Goal: Task Accomplishment & Management: Manage account settings

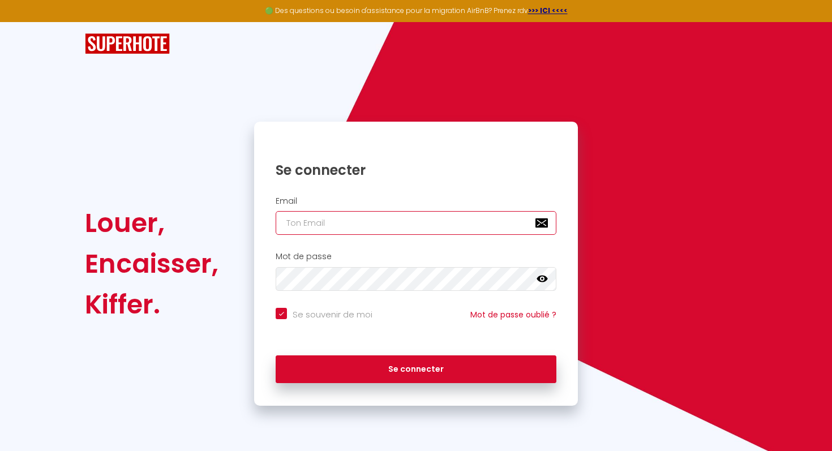
type input "[PERSON_NAME][EMAIL_ADDRESS][PERSON_NAME][DOMAIN_NAME]"
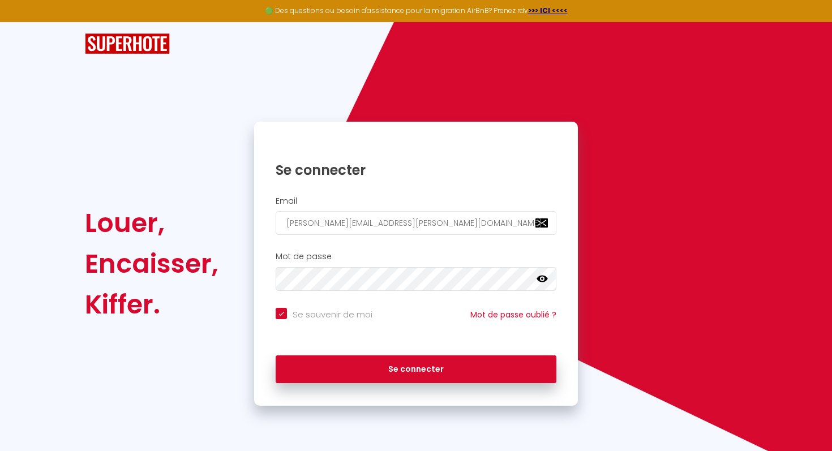
checkbox input "true"
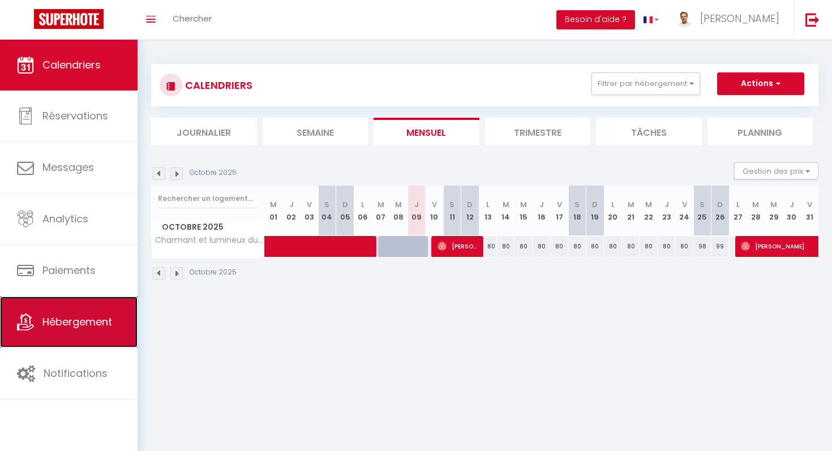
click at [85, 313] on link "Hébergement" at bounding box center [69, 322] width 138 height 51
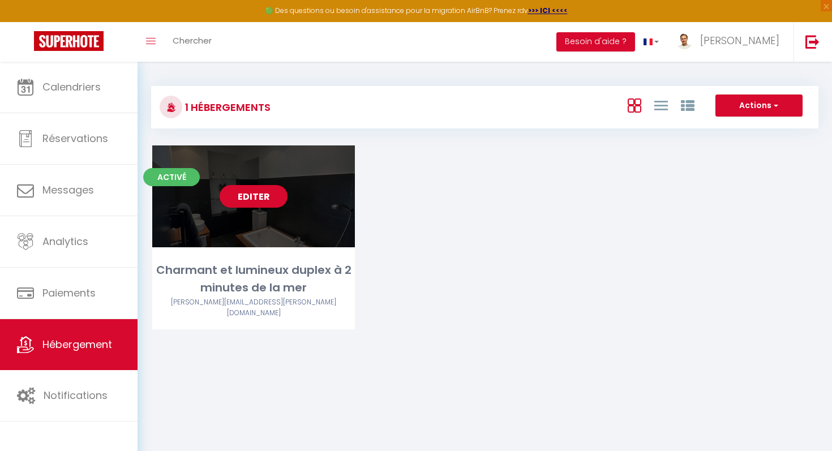
click at [264, 288] on div "Charmant et lumineux duplex à 2 minutes de la mer" at bounding box center [253, 280] width 203 height 36
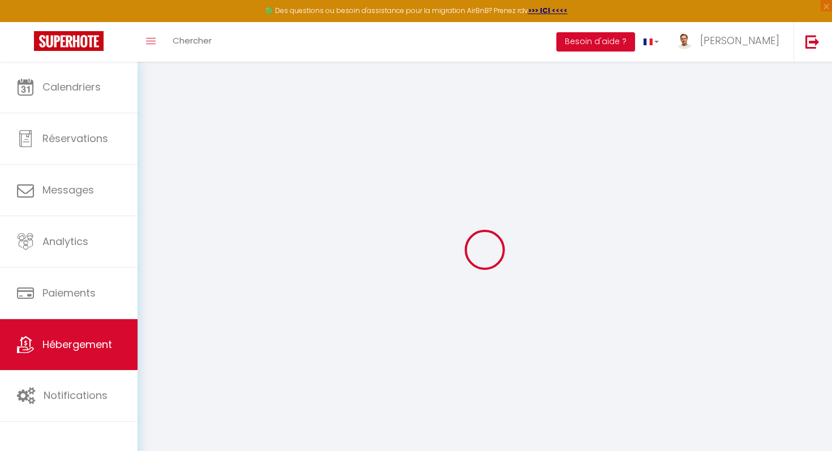
select select "7562-959298487570604849"
select select "+ 21 %"
select select "+ 2 %"
select select
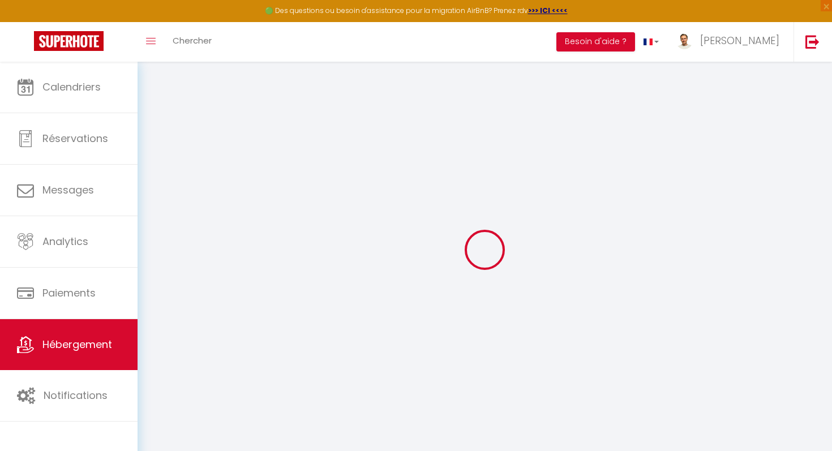
checkbox input "false"
select select "14:00"
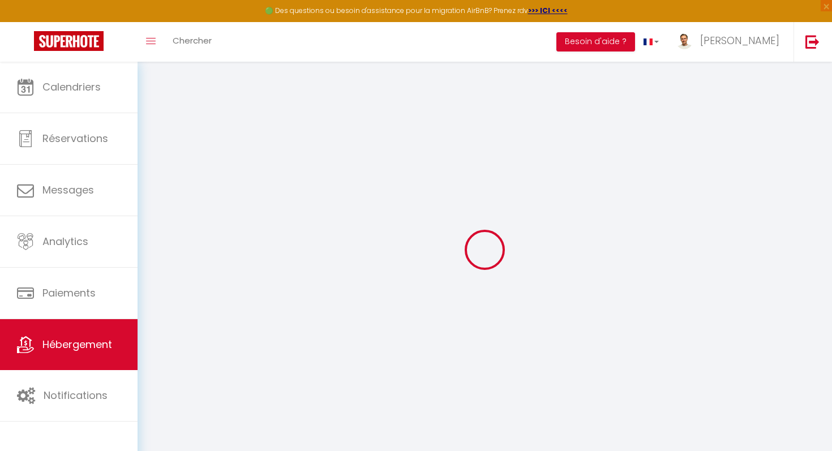
select select
select select "11:00"
select select "30"
select select "120"
select select "01:00"
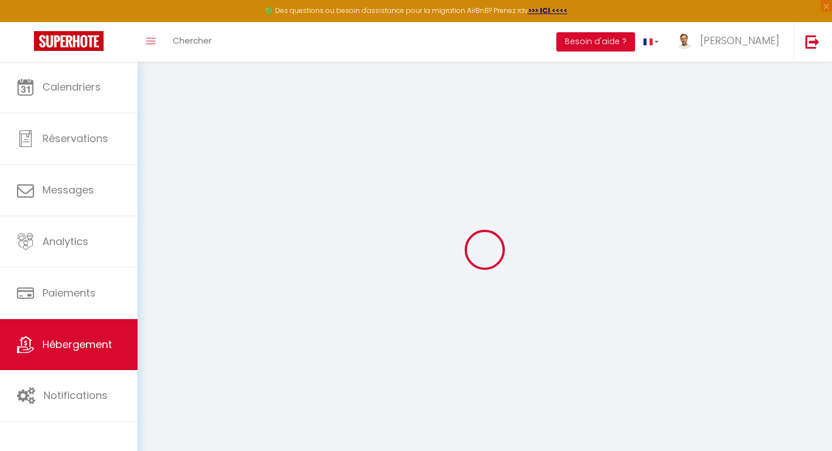
select select "EUR"
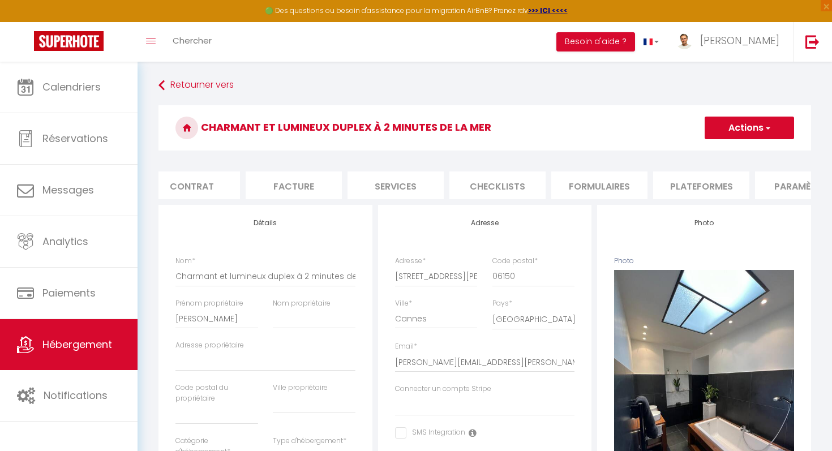
scroll to position [0, 131]
click at [724, 187] on li "Plateformes" at bounding box center [687, 186] width 96 height 28
select select
